Goal: Transaction & Acquisition: Purchase product/service

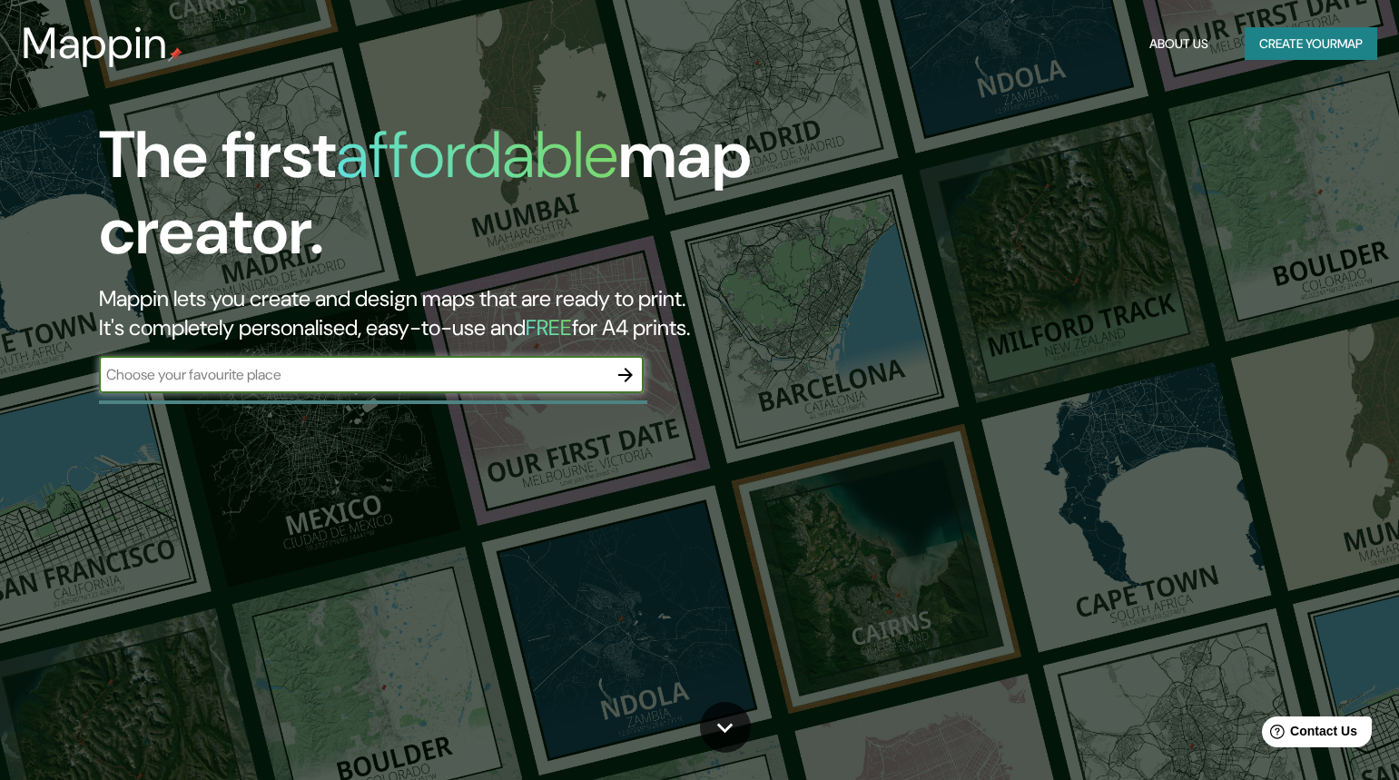
click at [499, 377] on input "text" at bounding box center [353, 374] width 509 height 21
click at [233, 383] on input "text" at bounding box center [353, 374] width 509 height 21
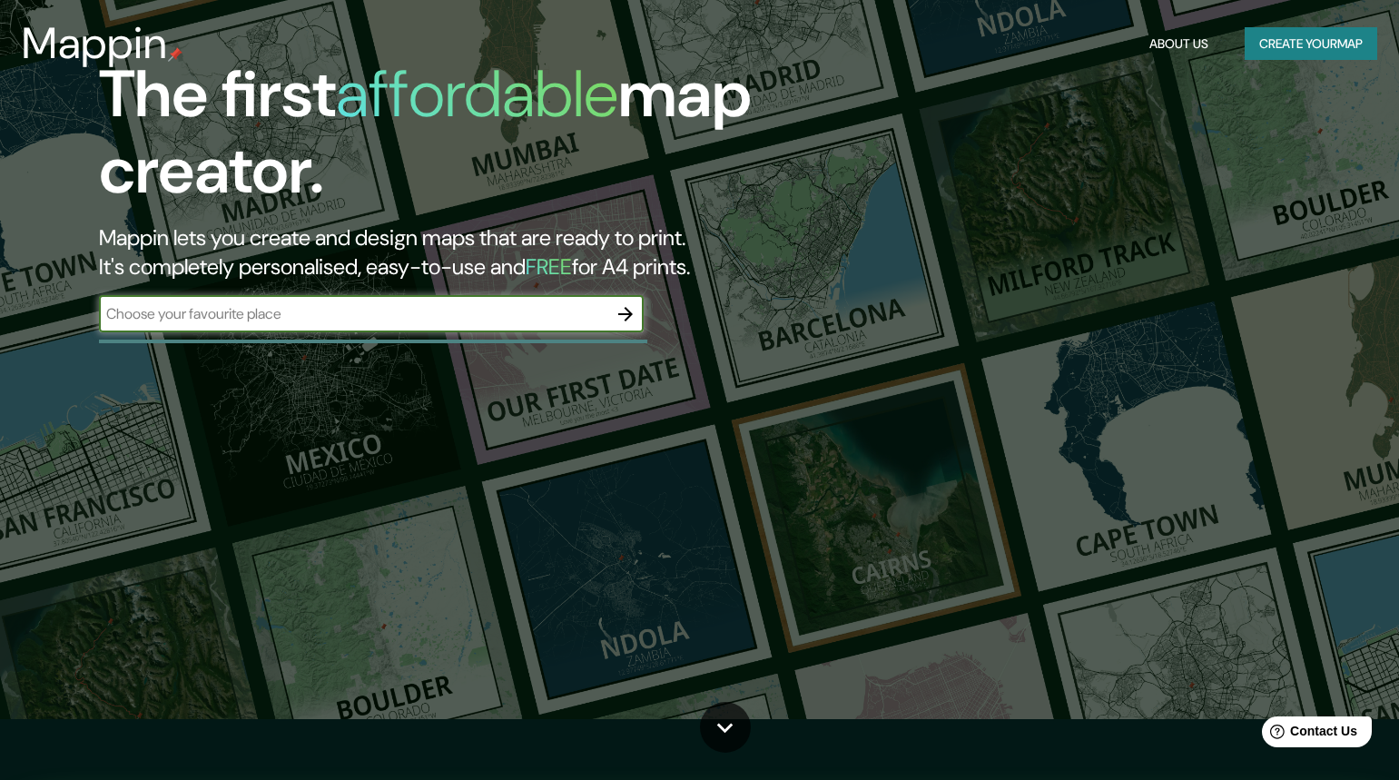
click at [559, 312] on input "text" at bounding box center [353, 313] width 509 height 21
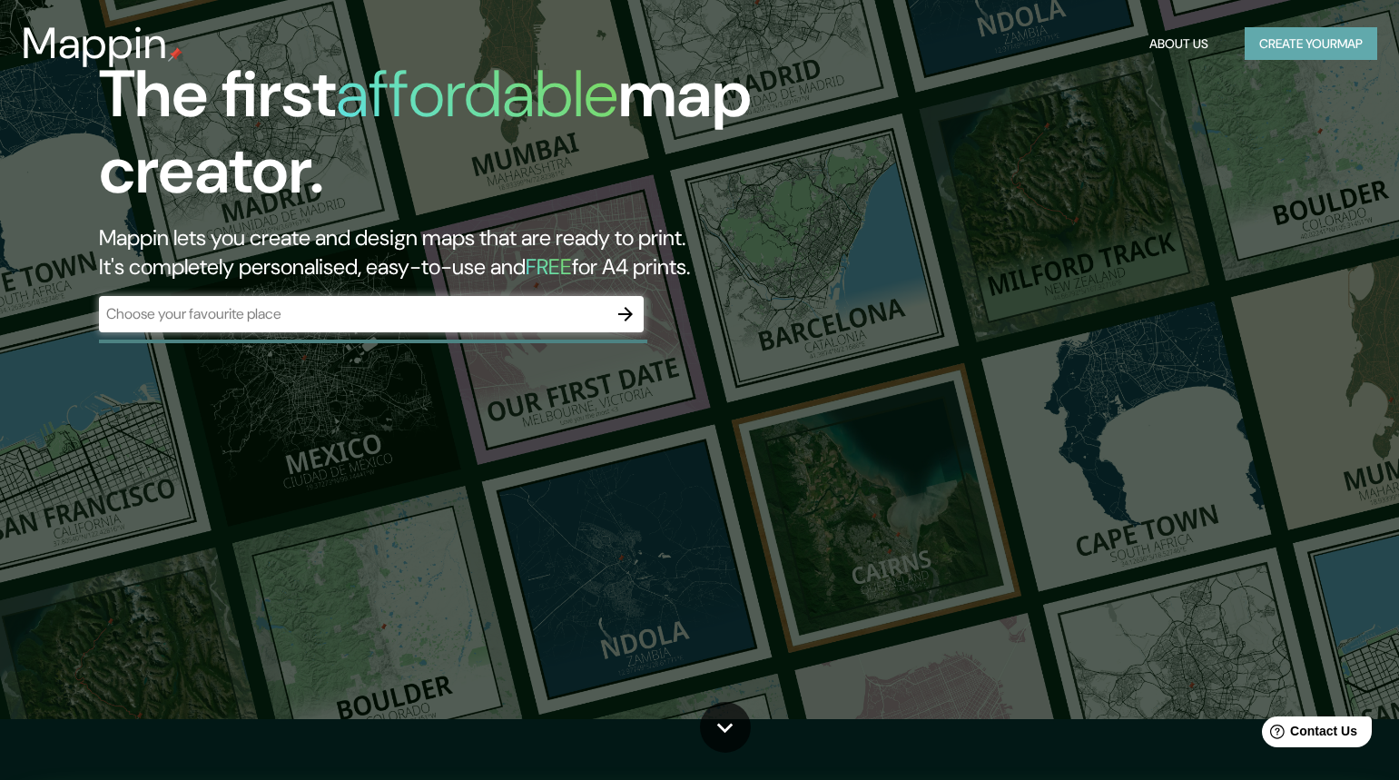
click at [1299, 31] on button "Create your map" at bounding box center [1311, 44] width 133 height 34
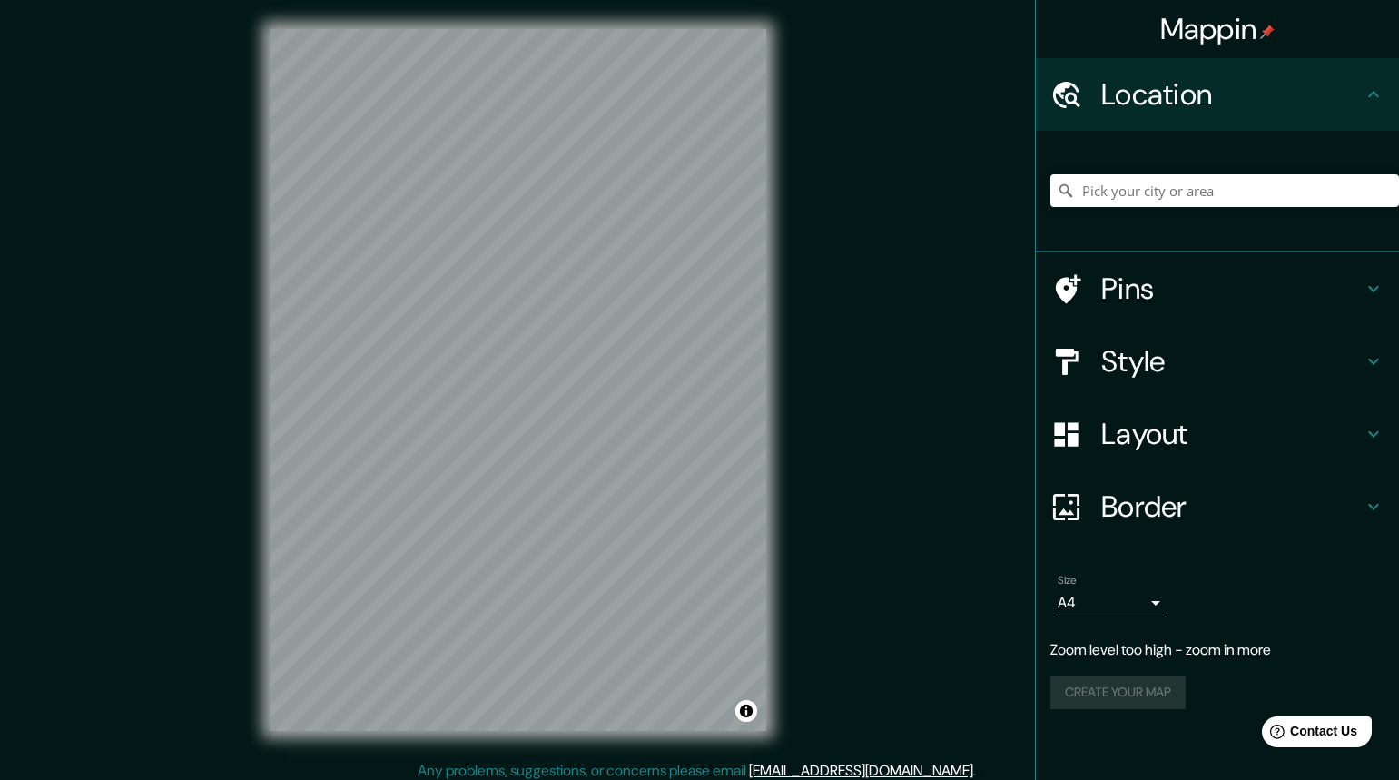
click at [1360, 302] on div "Mappin Location Pins Style Layout Border Choose a border. Hint : you can make l…" at bounding box center [699, 394] width 1399 height 789
click at [981, 598] on div "Mappin Location Pins Style Layout Border Choose a border. Hint : you can make l…" at bounding box center [699, 394] width 1399 height 789
click at [1147, 203] on input "Pick your city or area" at bounding box center [1225, 190] width 349 height 33
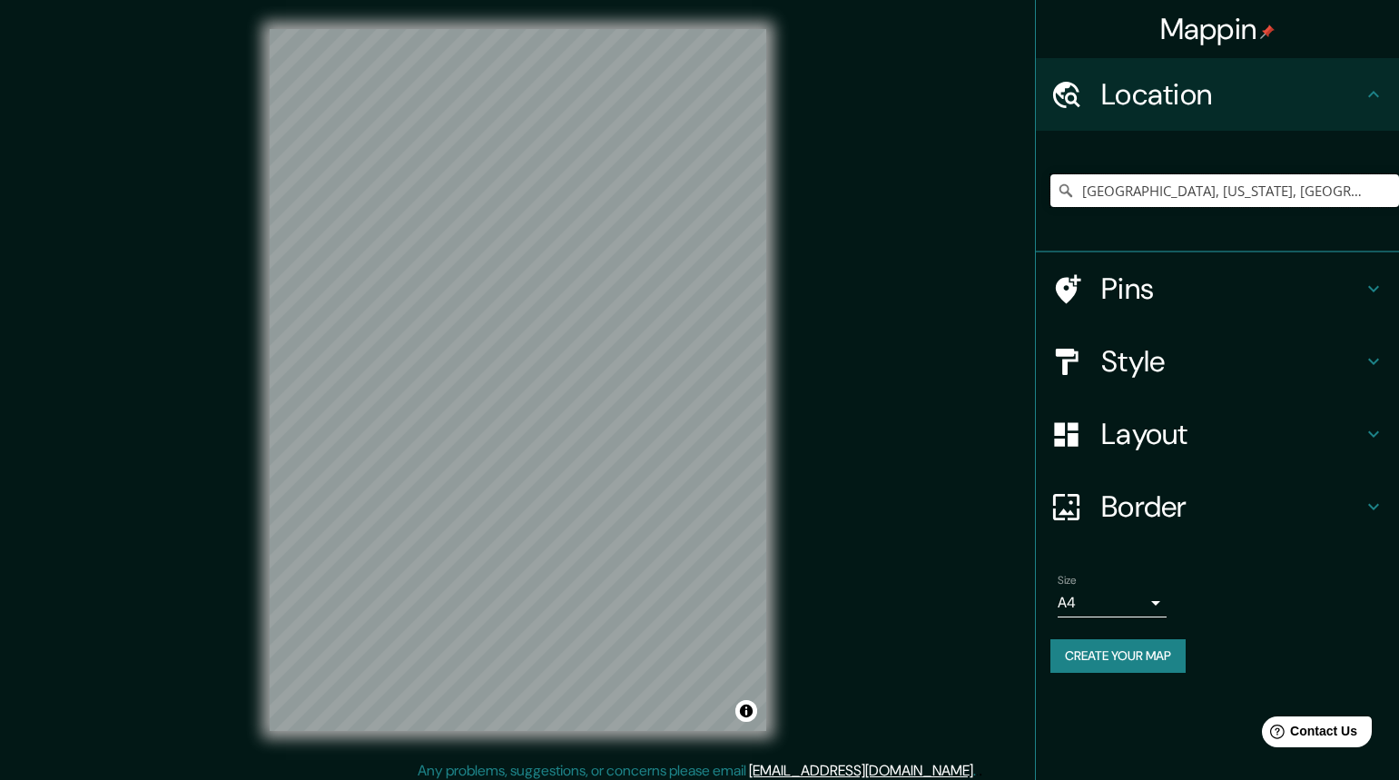
type input "Manhattan, Kansas, United States"
click at [812, 512] on div "Mappin Location Manhattan, Kansas, United States Manhattan New York, United Sta…" at bounding box center [699, 394] width 1399 height 789
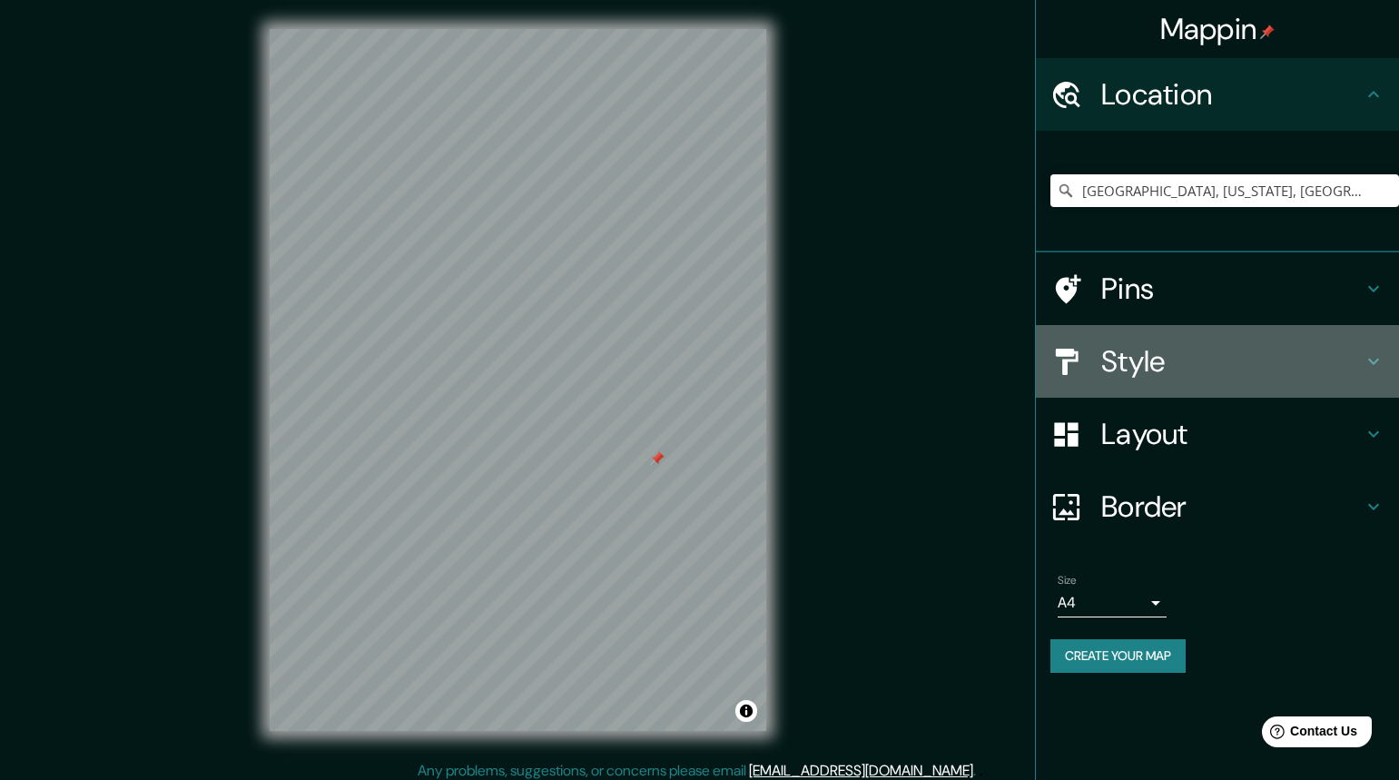
click at [1369, 364] on icon at bounding box center [1374, 362] width 22 height 22
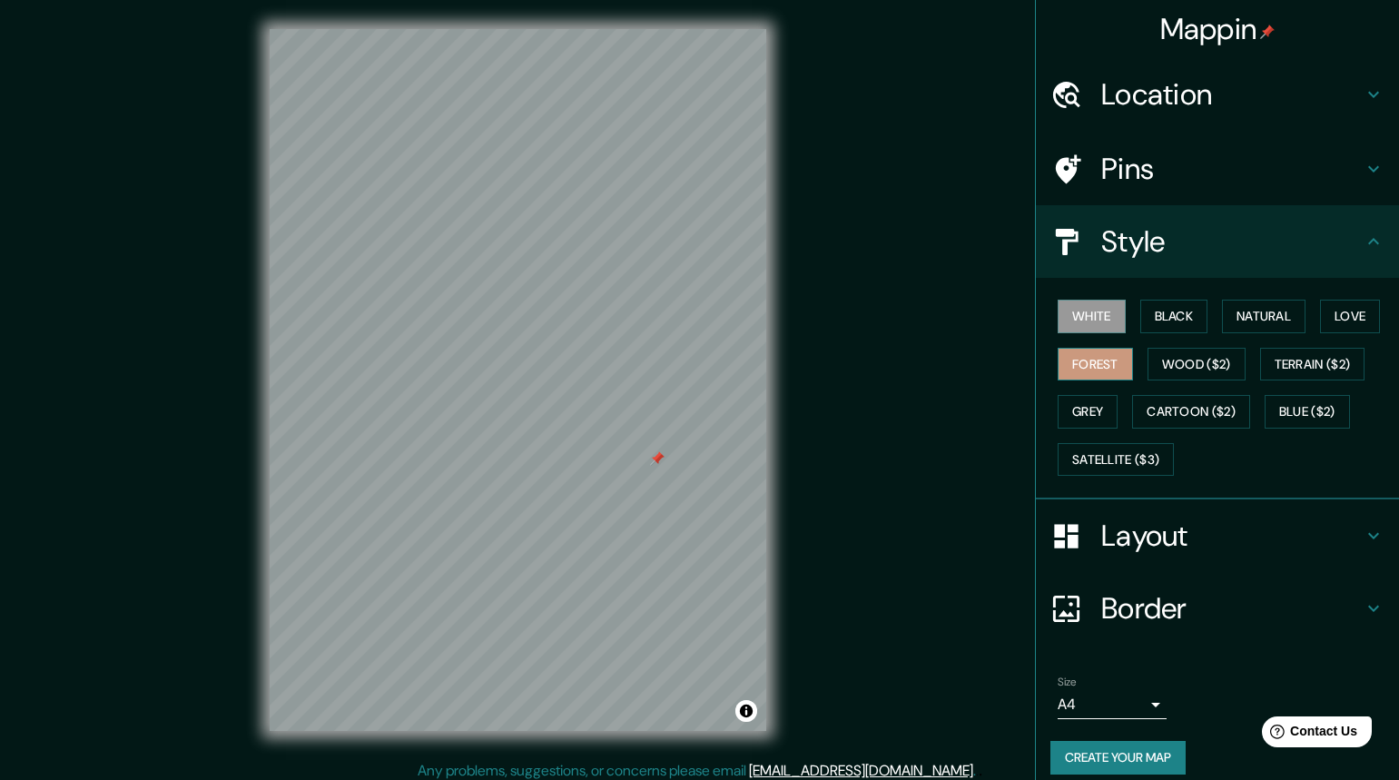
click at [1101, 367] on button "Forest" at bounding box center [1095, 365] width 75 height 34
click at [1181, 371] on button "Wood ($2)" at bounding box center [1197, 365] width 98 height 34
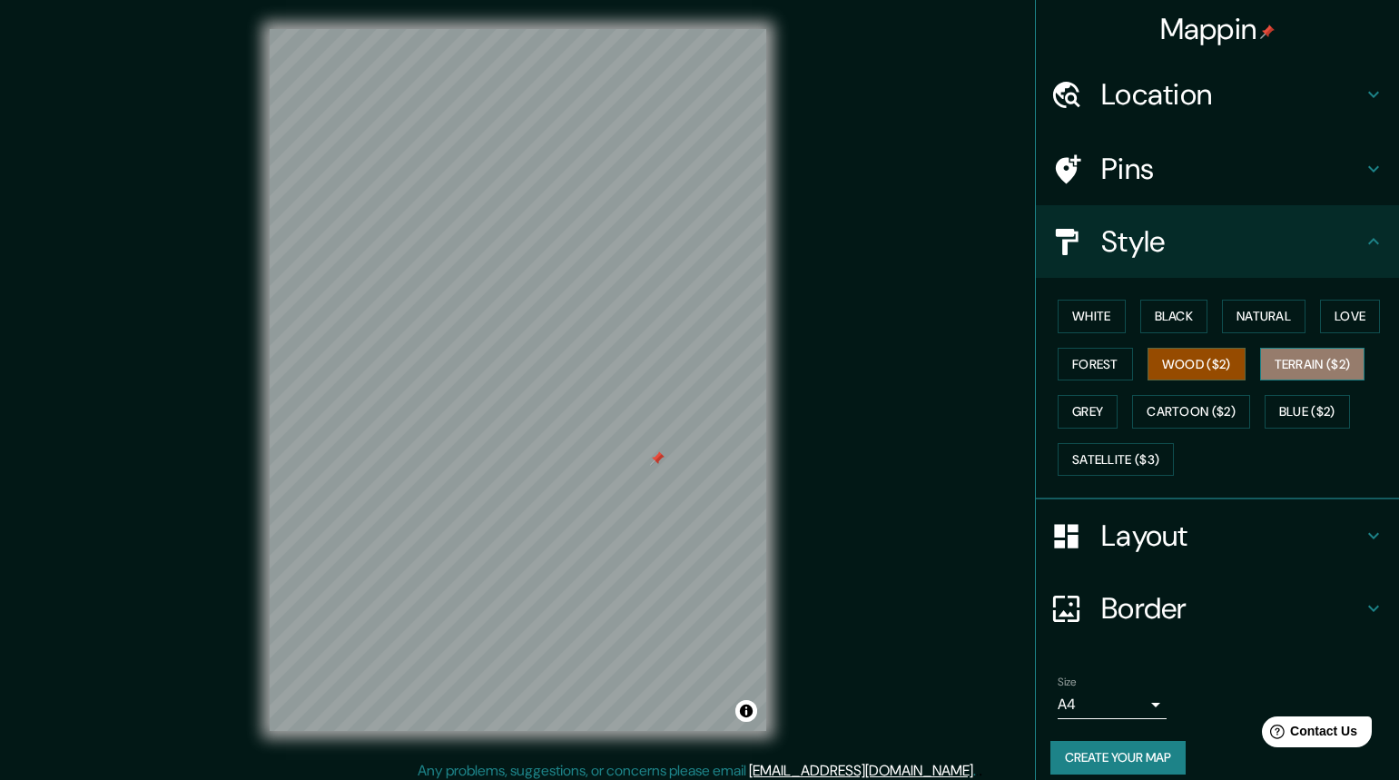
click at [1307, 360] on button "Terrain ($2)" at bounding box center [1312, 365] width 105 height 34
click at [1088, 364] on button "Forest" at bounding box center [1095, 365] width 75 height 34
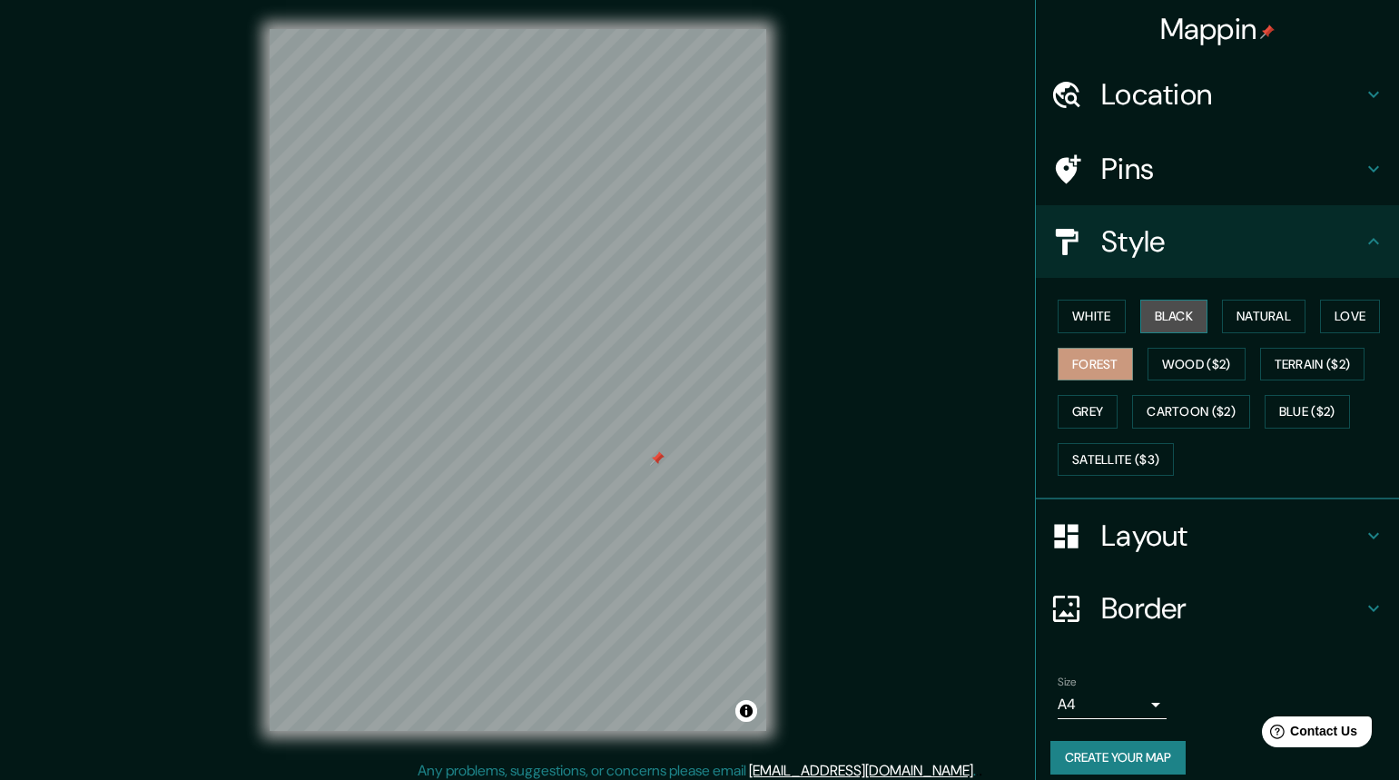
click at [1173, 324] on button "Black" at bounding box center [1175, 317] width 68 height 34
click at [1091, 320] on button "White" at bounding box center [1092, 317] width 68 height 34
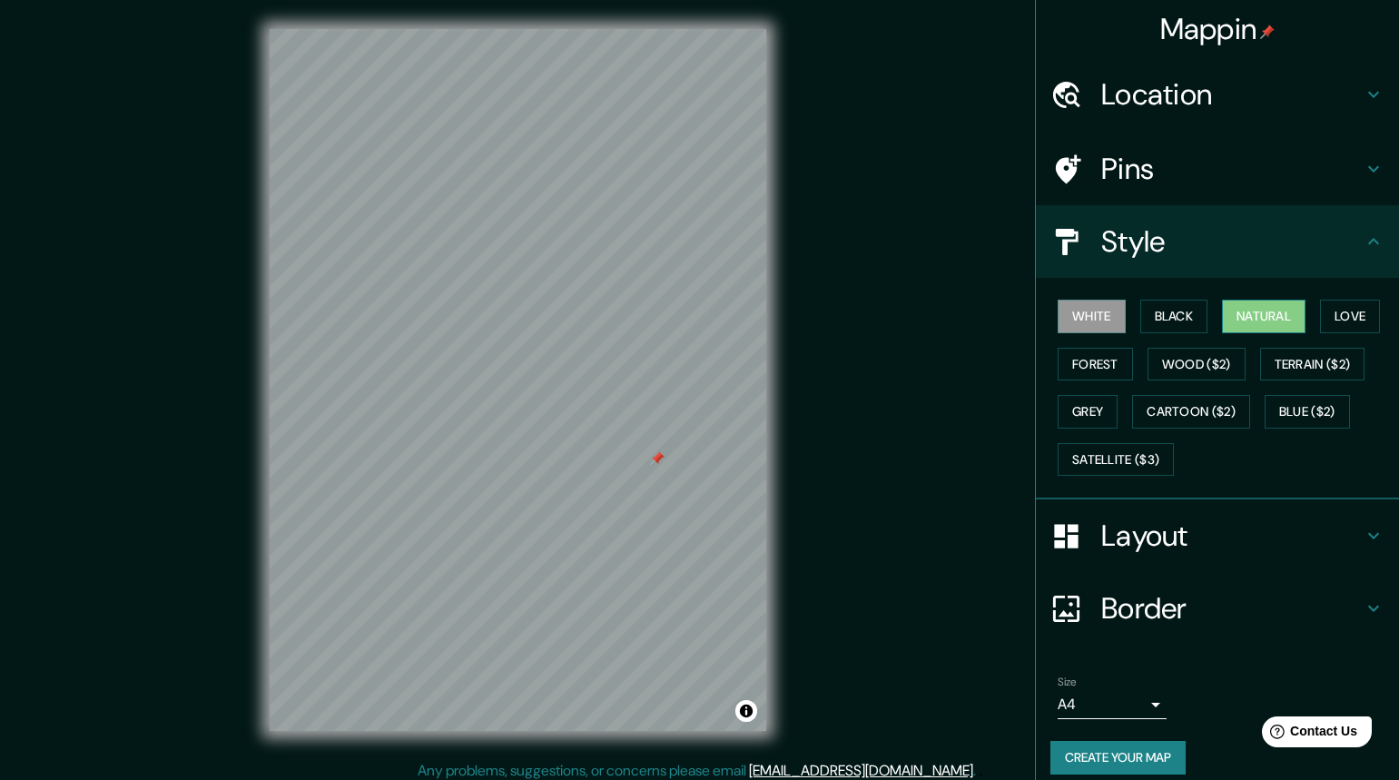
click at [1250, 320] on button "Natural" at bounding box center [1264, 317] width 84 height 34
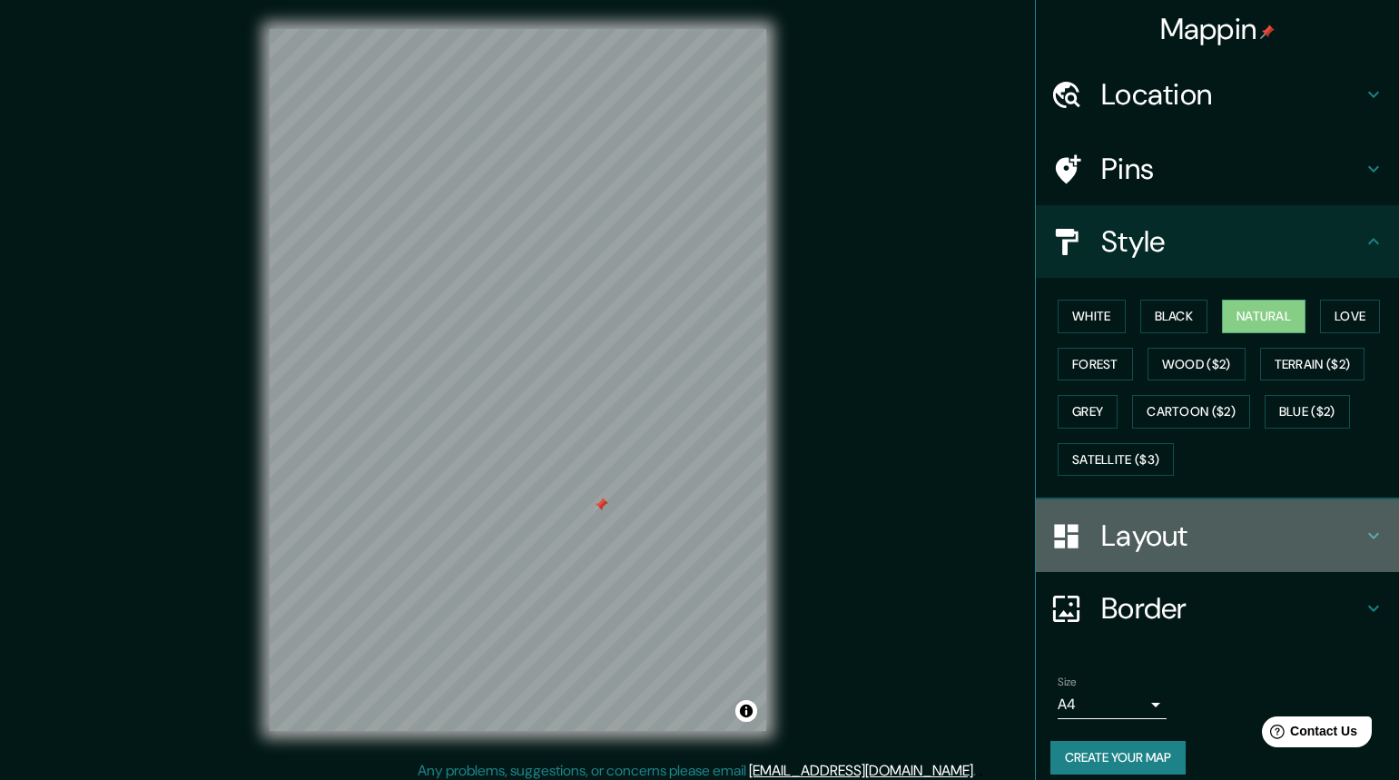
click at [1363, 541] on icon at bounding box center [1374, 536] width 22 height 22
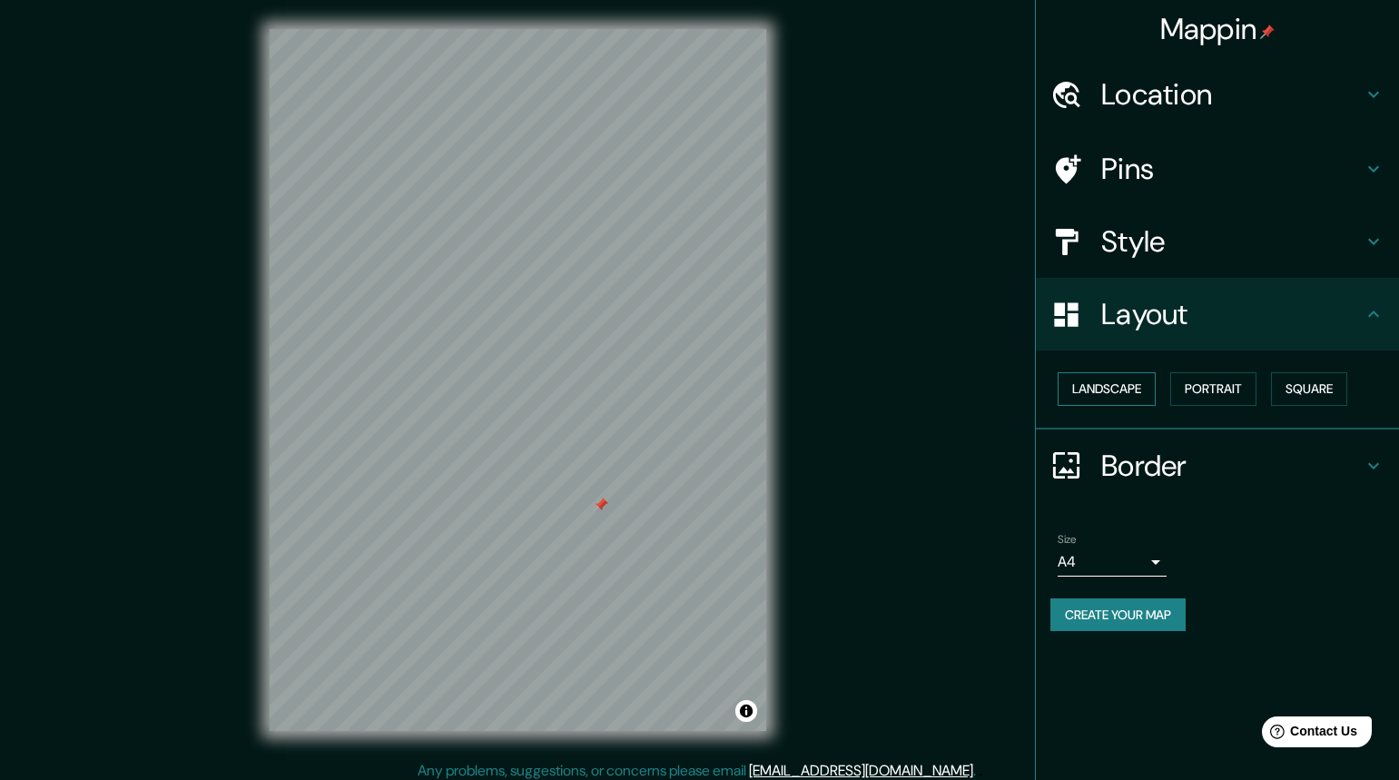
click at [1103, 372] on div "Landscape Portrait Square" at bounding box center [1225, 389] width 349 height 48
click at [1103, 382] on button "Landscape" at bounding box center [1107, 389] width 98 height 34
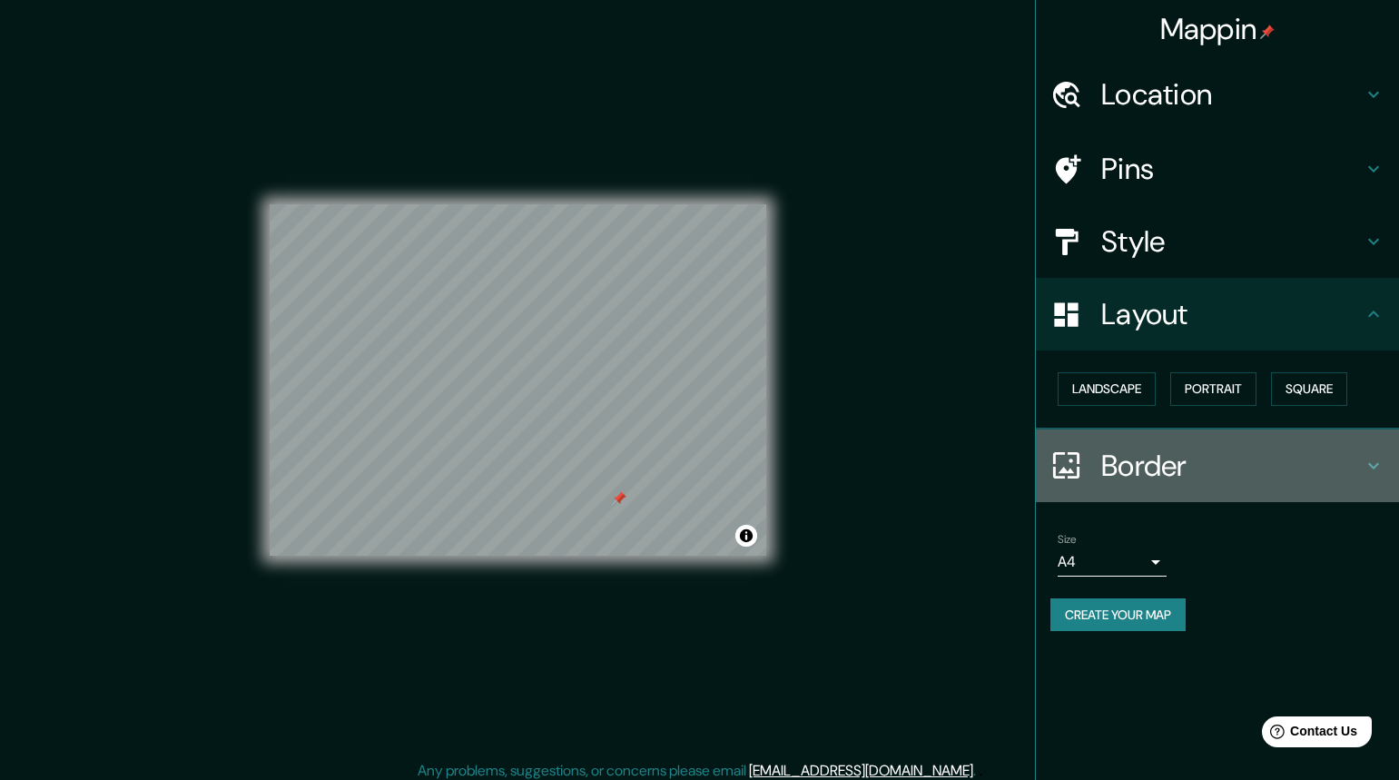
click at [1376, 464] on icon at bounding box center [1374, 466] width 22 height 22
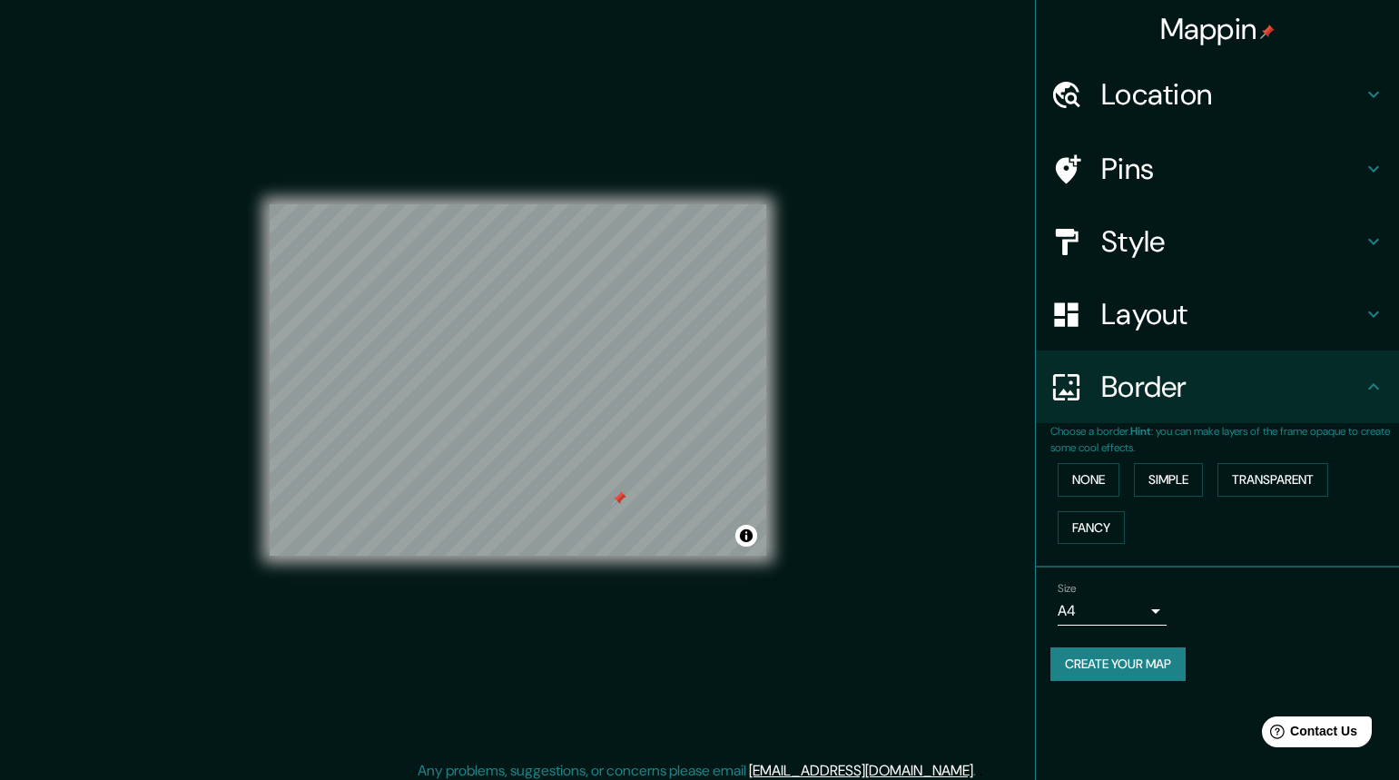
scroll to position [9, 0]
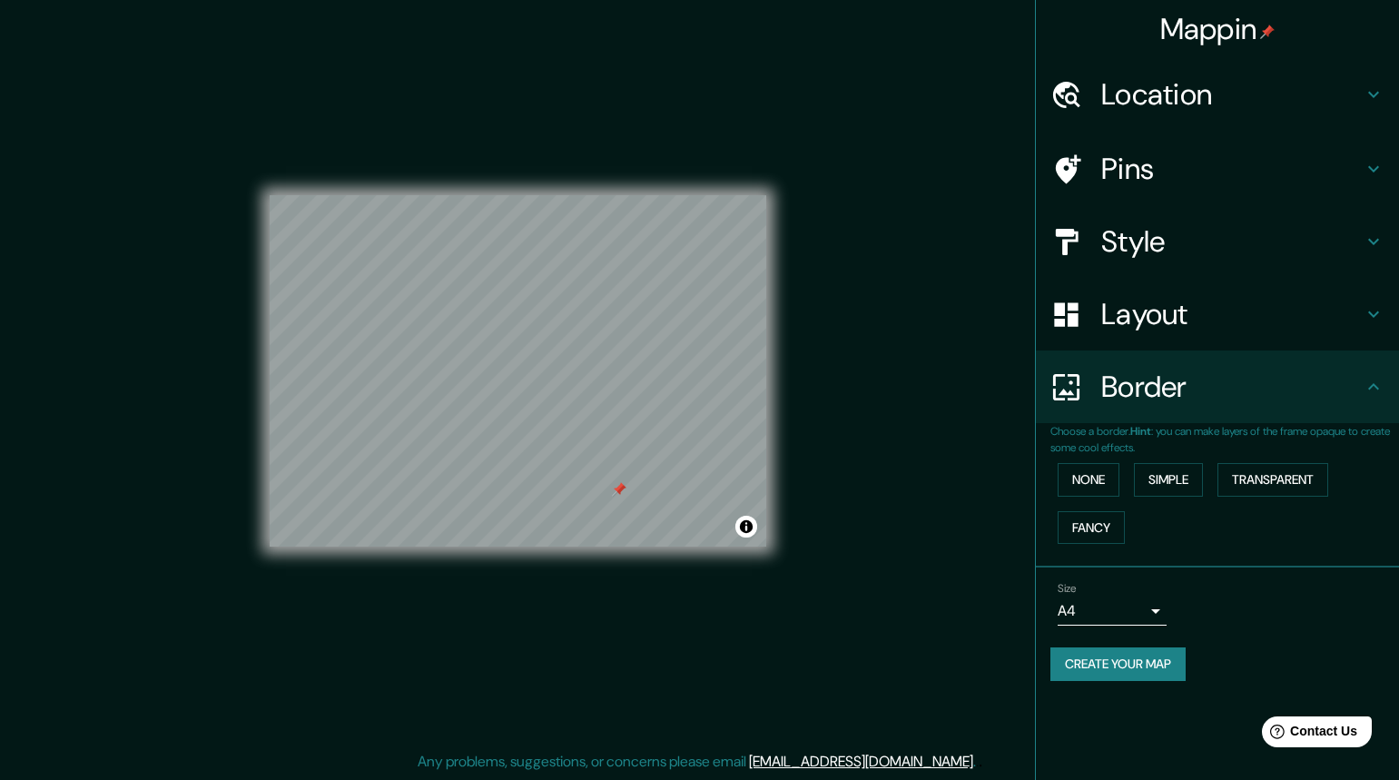
click at [1120, 657] on button "Create your map" at bounding box center [1118, 664] width 135 height 34
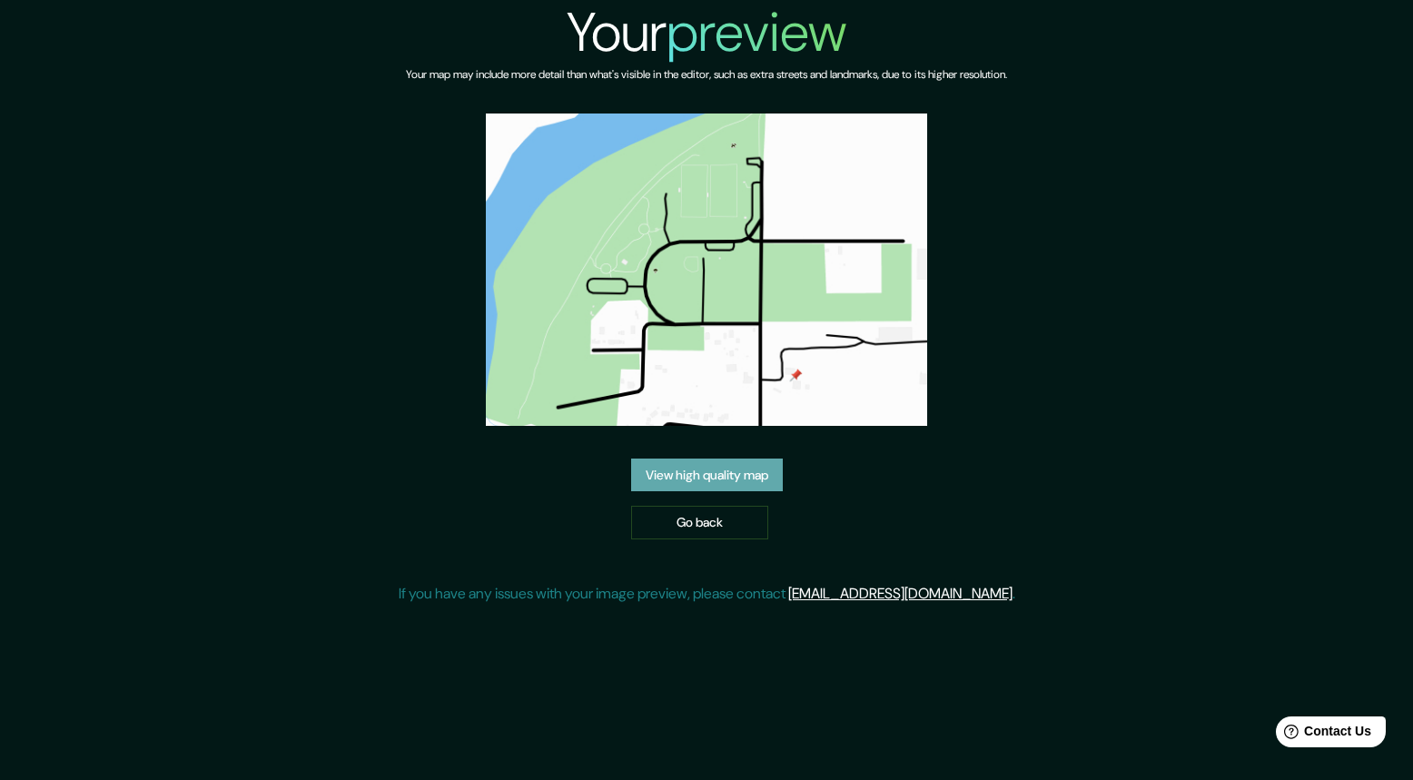
click at [688, 481] on link "View high quality map" at bounding box center [707, 476] width 152 height 34
